Goal: Find specific page/section: Find specific page/section

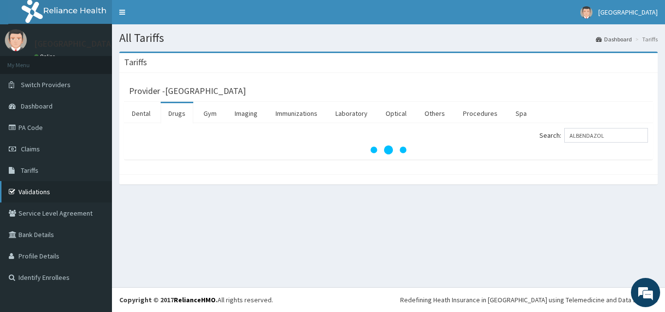
click at [54, 185] on link "Validations" at bounding box center [56, 191] width 112 height 21
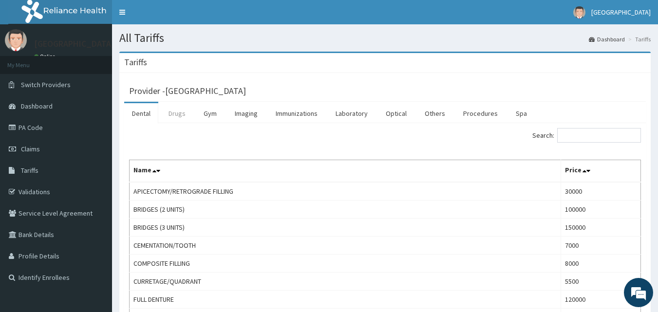
click at [175, 117] on link "Drugs" at bounding box center [177, 113] width 33 height 20
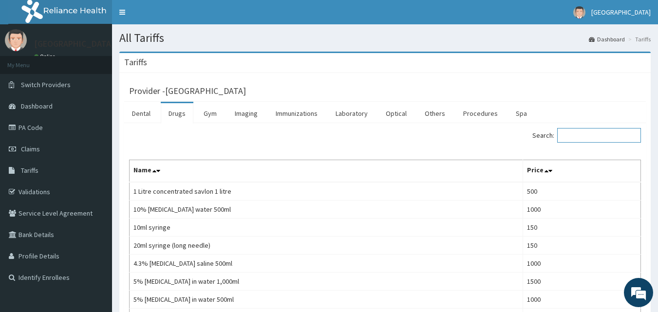
click at [581, 138] on input "Search:" at bounding box center [599, 135] width 84 height 15
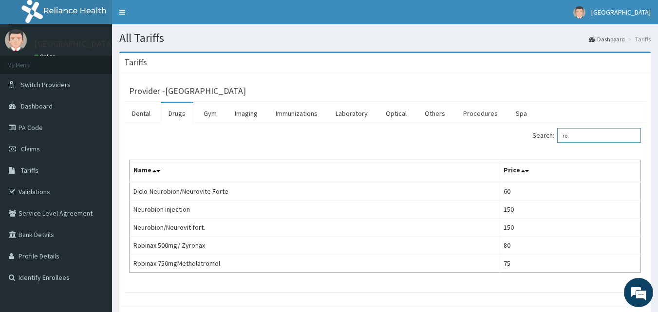
type input "r"
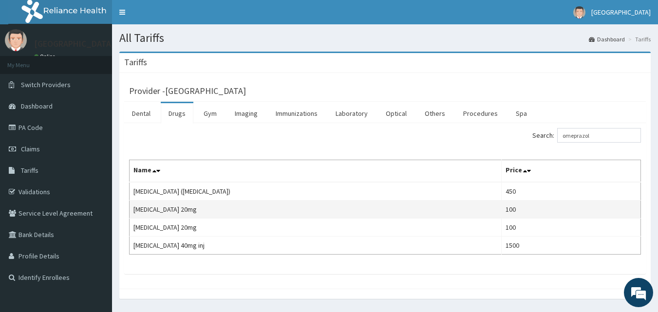
click at [571, 204] on td "100" at bounding box center [570, 210] width 139 height 18
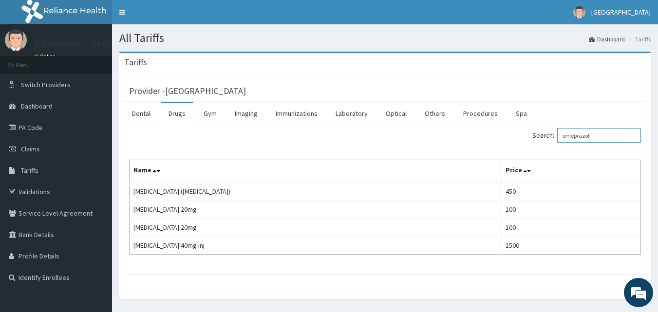
click at [602, 136] on input "omeprazol" at bounding box center [599, 135] width 84 height 15
type input "o"
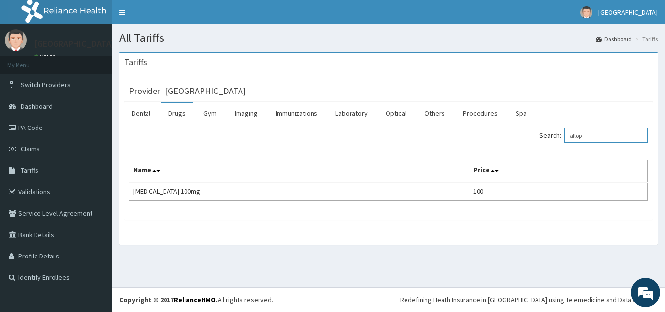
click at [602, 136] on input "allop" at bounding box center [606, 135] width 84 height 15
type input "a"
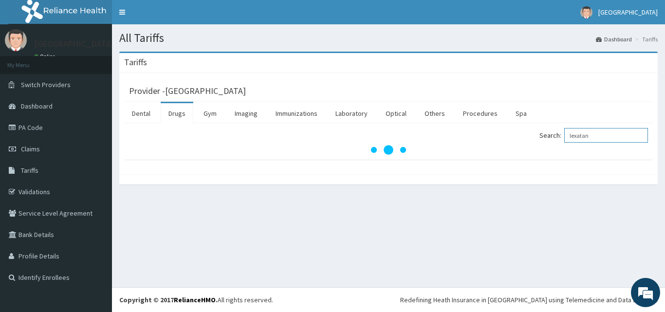
click at [589, 136] on input "lexatan" at bounding box center [606, 135] width 84 height 15
type input "l"
type input "lexo"
click at [37, 126] on link "PA Code" at bounding box center [56, 127] width 112 height 21
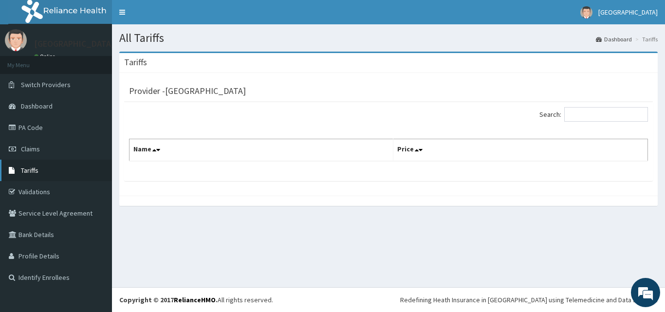
click at [40, 174] on link "Tariffs" at bounding box center [56, 170] width 112 height 21
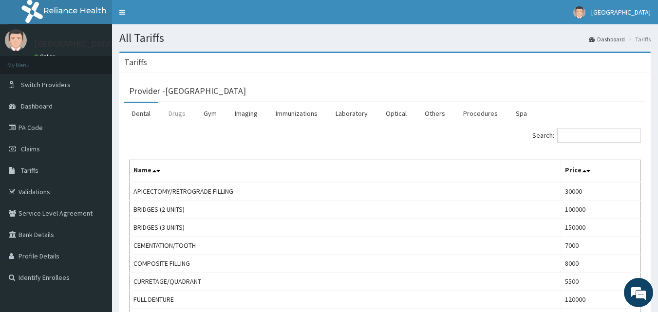
click at [172, 112] on link "Drugs" at bounding box center [177, 113] width 33 height 20
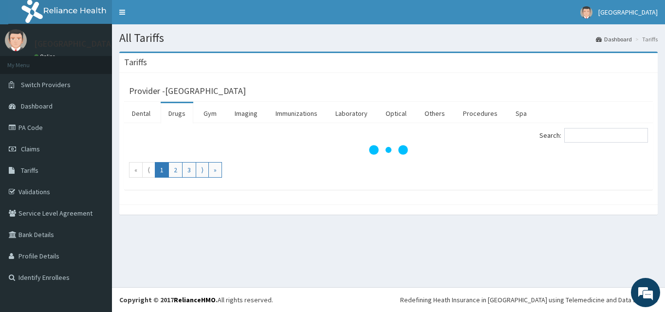
click at [579, 116] on ul "Dental Drugs Gym Imaging Immunizations Laboratory Optical Others Procedures Spa" at bounding box center [388, 112] width 529 height 21
click at [581, 135] on input "Search:" at bounding box center [606, 135] width 84 height 15
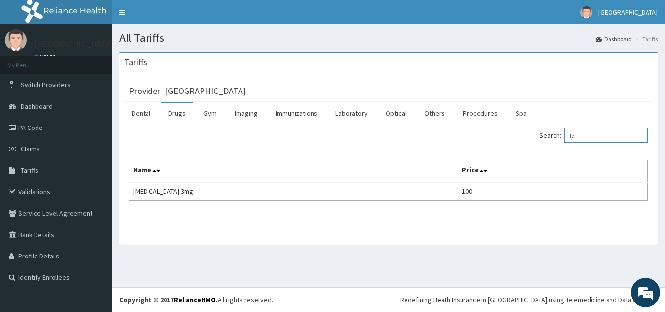
type input "l"
type input "gesti"
click at [40, 129] on link "PA Code" at bounding box center [56, 127] width 112 height 21
